Goal: Task Accomplishment & Management: Manage account settings

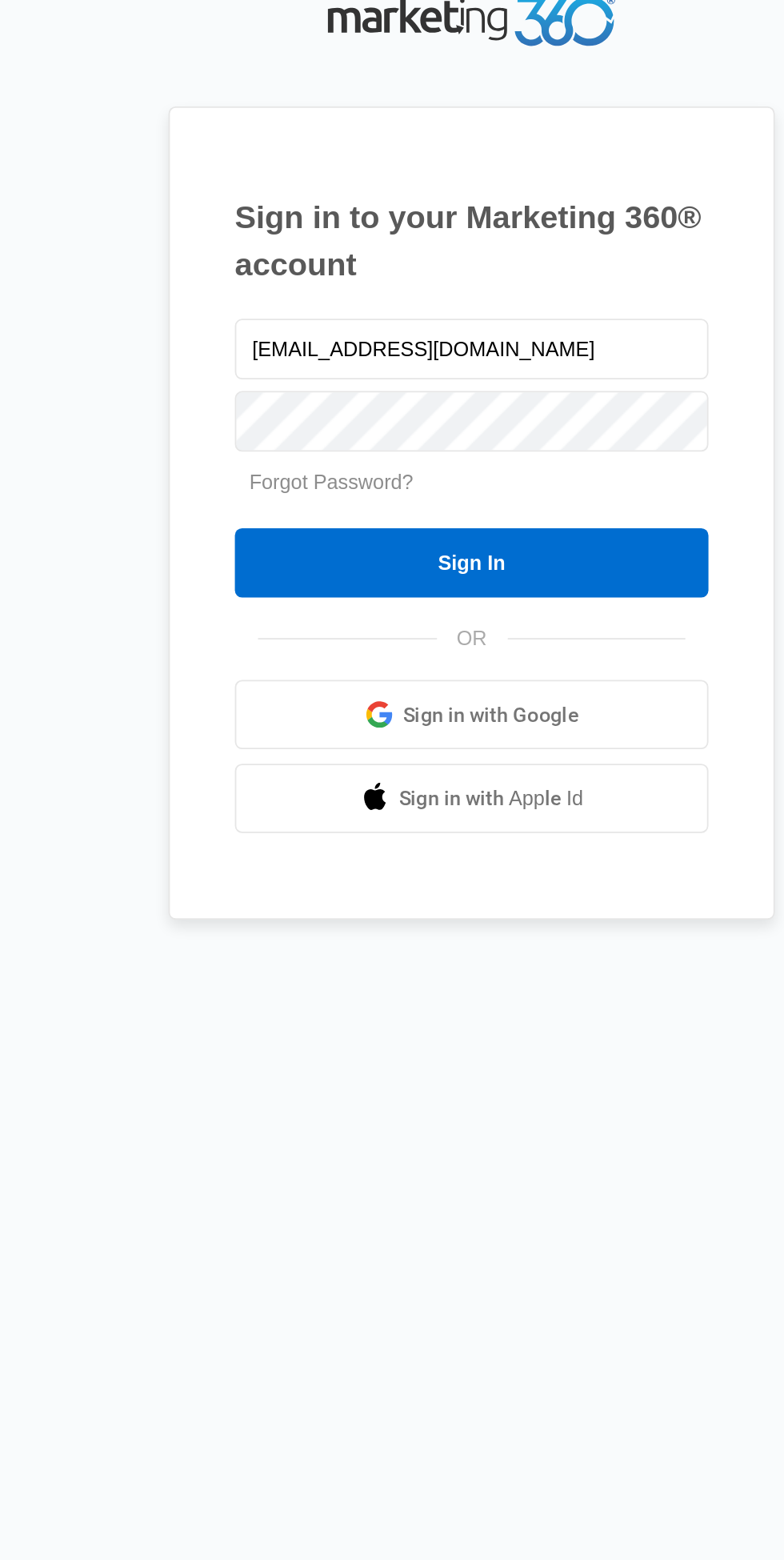
click at [461, 847] on input "Sign In" at bounding box center [392, 827] width 263 height 38
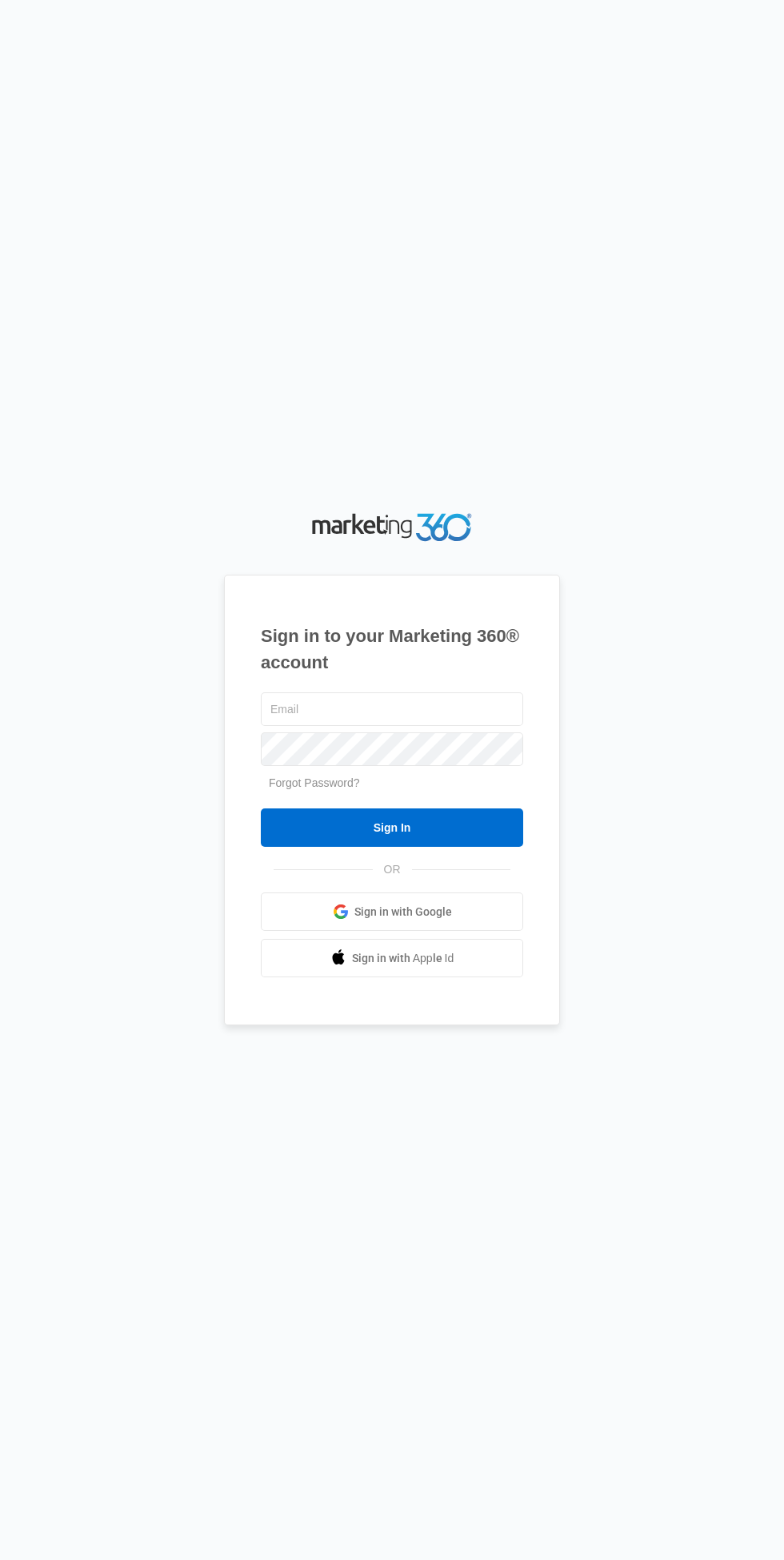
click at [434, 726] on input "text" at bounding box center [392, 708] width 263 height 33
type input "Mrssandireed@gmail.com"
click at [261, 808] on input "Sign In" at bounding box center [392, 827] width 263 height 38
click at [416, 726] on input "text" at bounding box center [392, 708] width 263 height 33
type input "[EMAIL_ADDRESS][DOMAIN_NAME]"
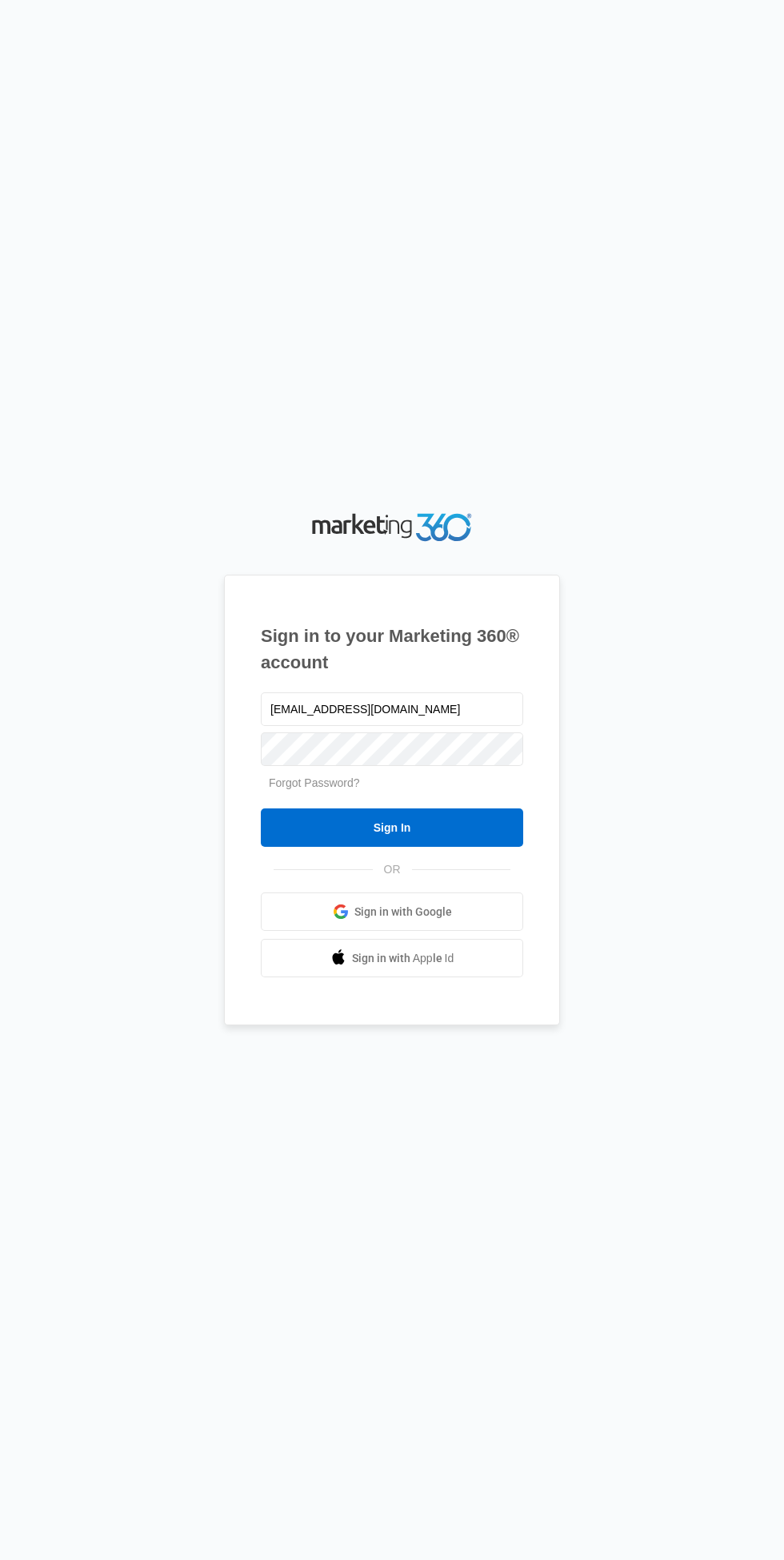
click at [261, 808] on input "Sign In" at bounding box center [392, 827] width 263 height 38
click at [457, 726] on input "text" at bounding box center [392, 708] width 263 height 33
type input "[EMAIL_ADDRESS][DOMAIN_NAME]"
click at [261, 808] on input "Sign In" at bounding box center [392, 827] width 263 height 38
click at [405, 726] on input "text" at bounding box center [392, 708] width 263 height 33
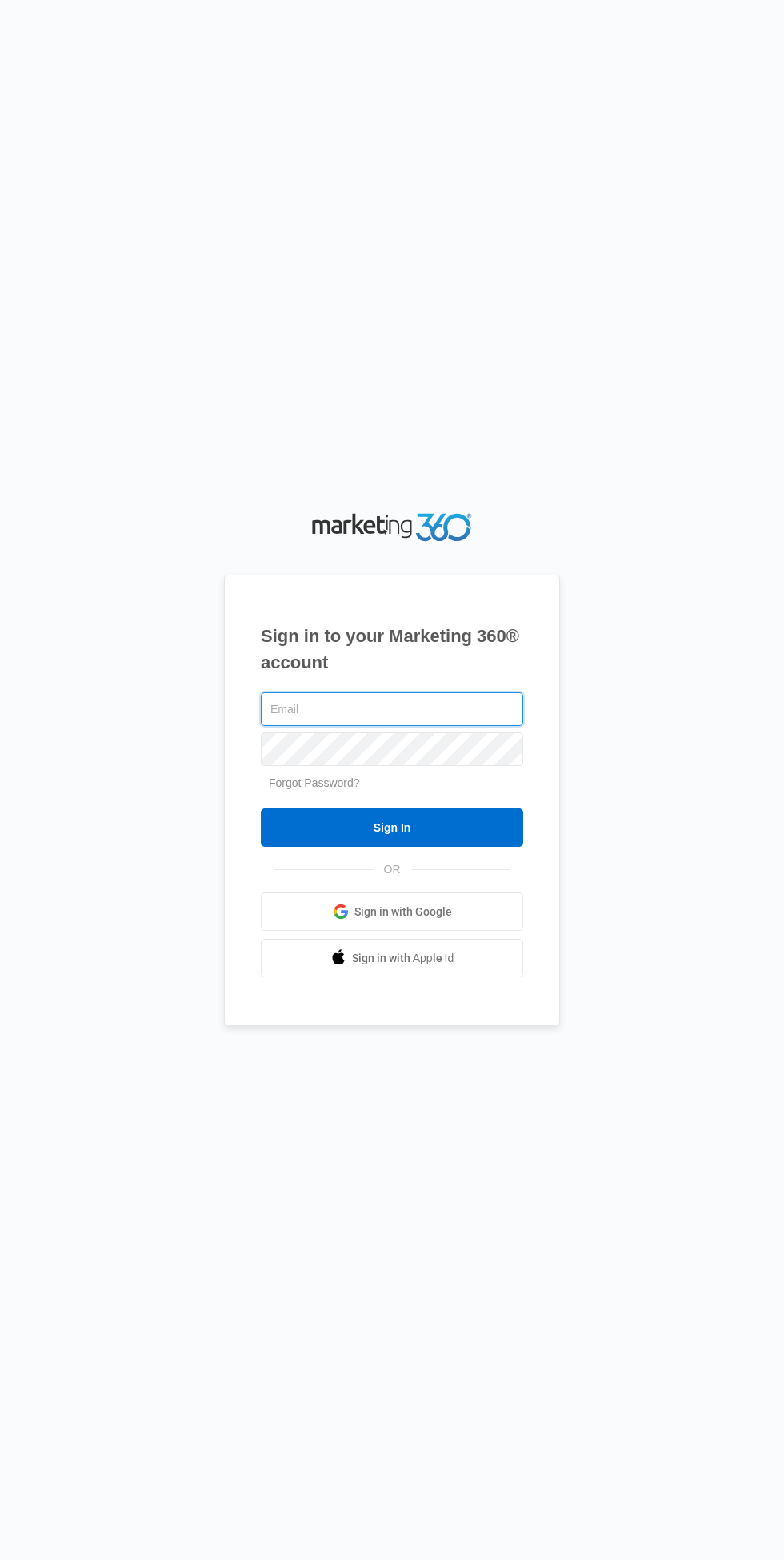
type input "[EMAIL_ADDRESS][DOMAIN_NAME]"
click at [261, 808] on input "Sign In" at bounding box center [392, 827] width 263 height 38
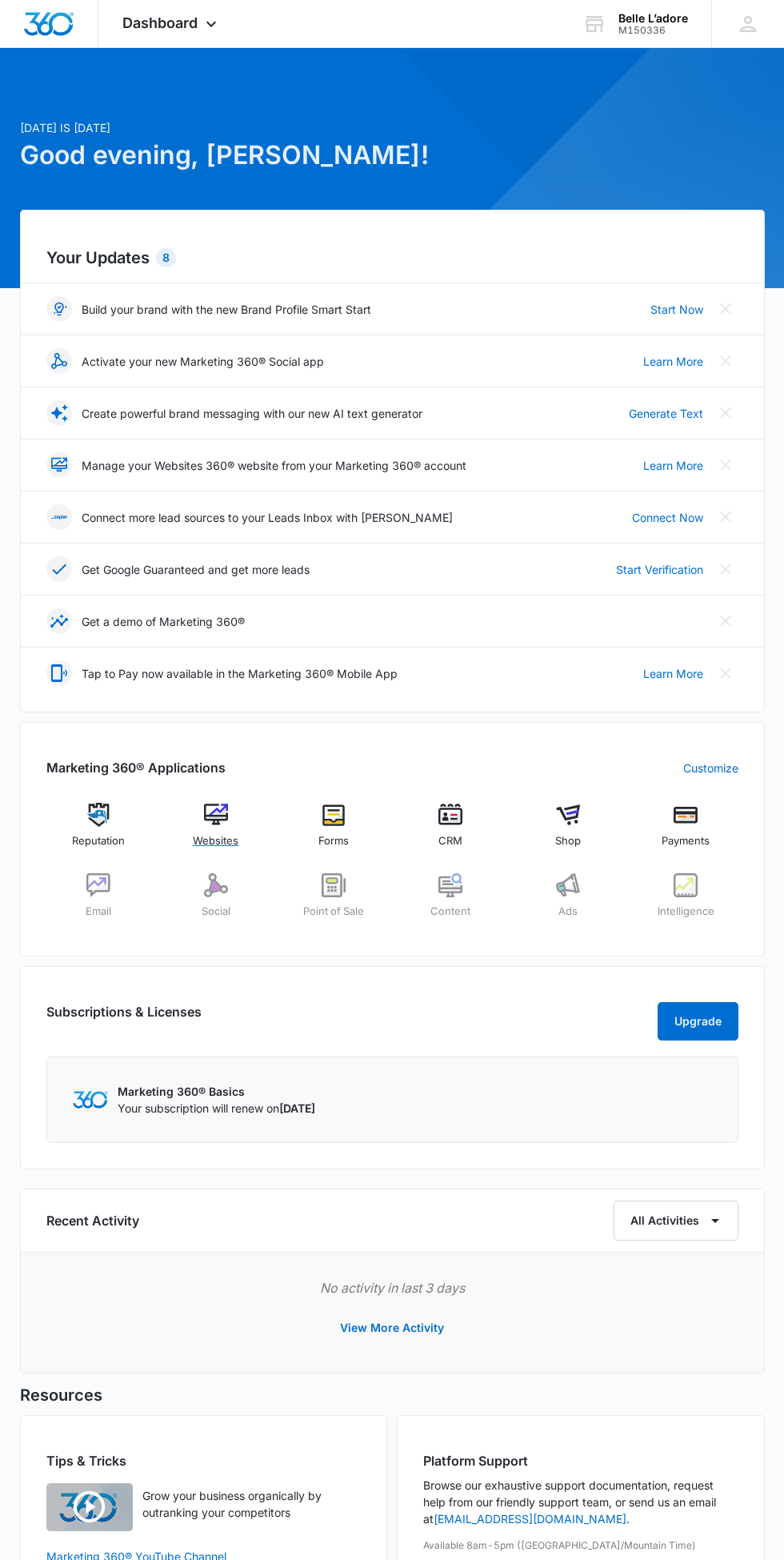
click at [212, 820] on img at bounding box center [216, 815] width 24 height 24
